Goal: Find specific page/section: Find specific page/section

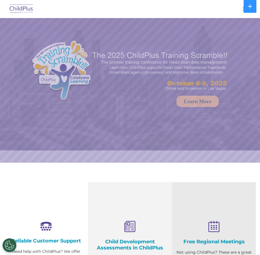
select select "MEDIUM"
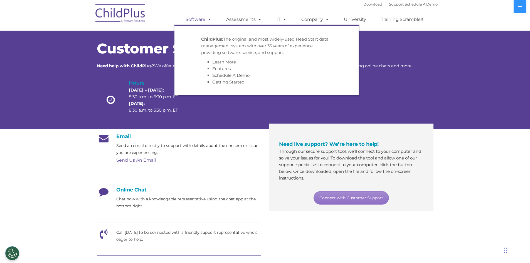
click at [208, 18] on span at bounding box center [208, 19] width 6 height 5
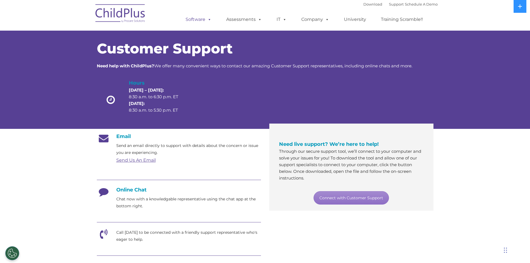
click at [208, 18] on span at bounding box center [208, 19] width 6 height 5
click at [127, 15] on img at bounding box center [121, 14] width 56 height 28
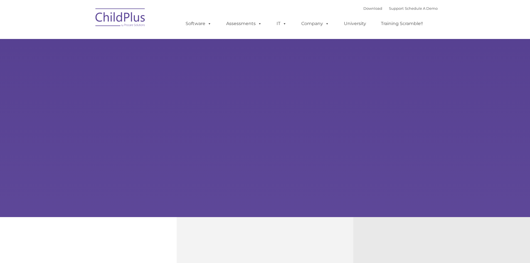
type input ""
